Goal: Register for event/course

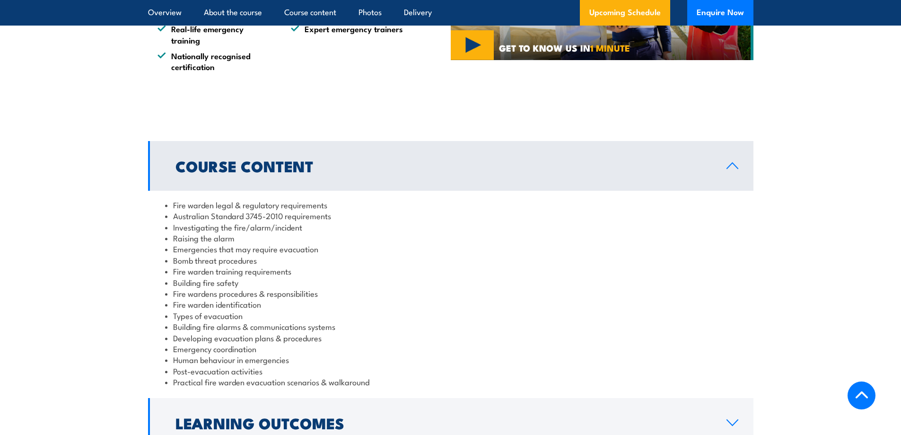
scroll to position [851, 0]
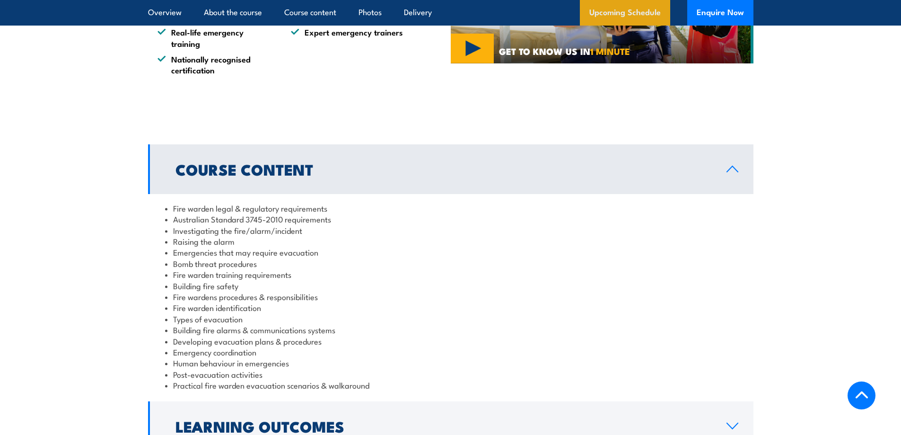
click at [648, 6] on link "Upcoming Schedule" at bounding box center [625, 13] width 90 height 26
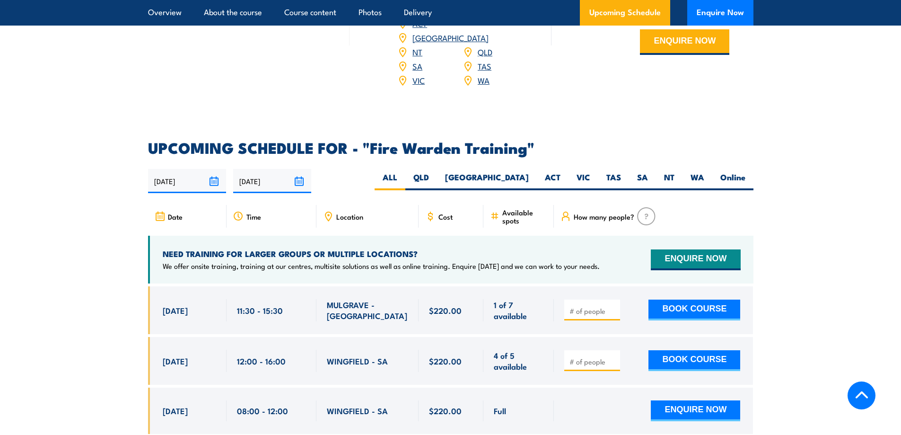
scroll to position [1617, 0]
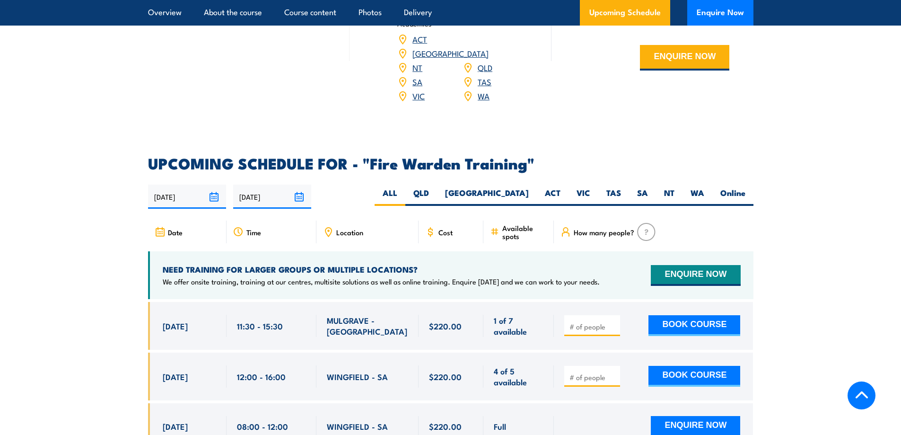
click at [419, 90] on link "VIC" at bounding box center [418, 95] width 12 height 11
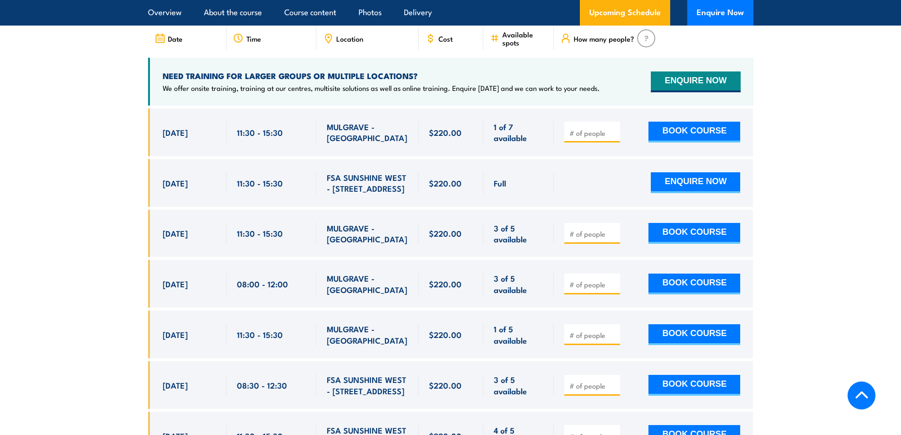
scroll to position [1806, 0]
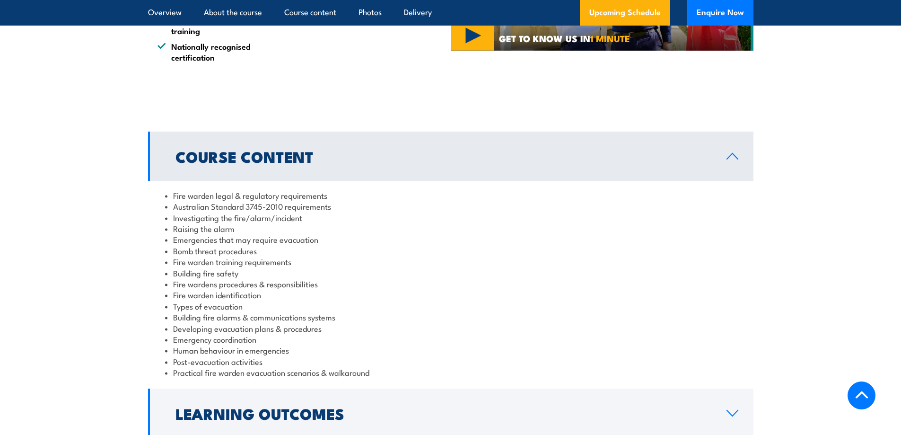
scroll to position [851, 0]
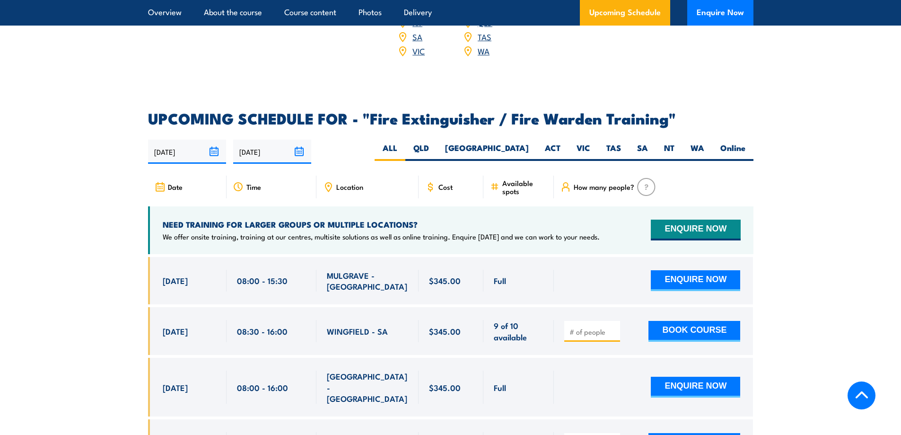
scroll to position [1419, 0]
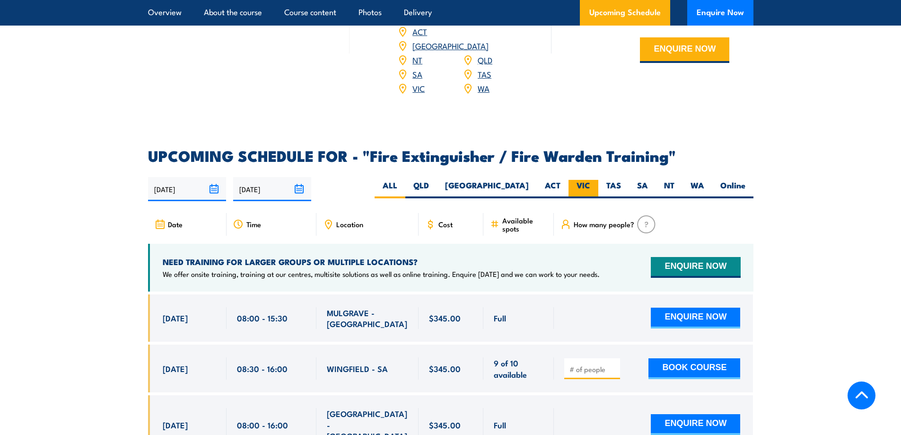
click at [585, 180] on label "VIC" at bounding box center [584, 189] width 30 height 18
click at [590, 180] on input "VIC" at bounding box center [593, 183] width 6 height 6
radio input "true"
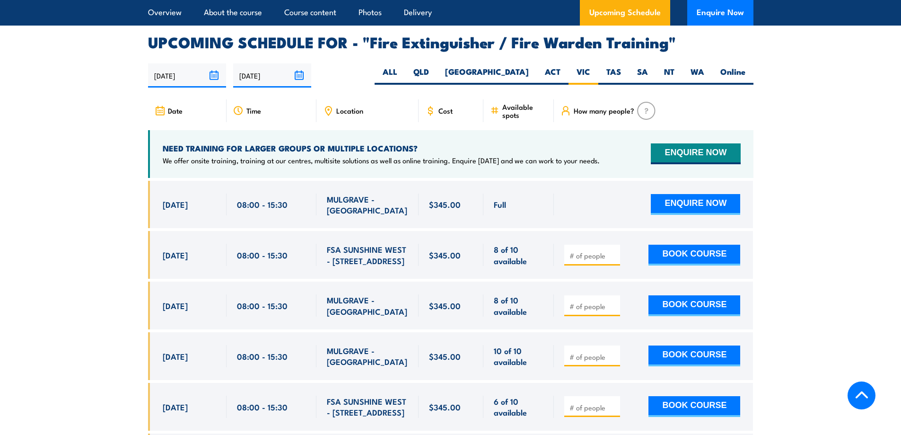
scroll to position [1506, 0]
